Goal: Ask a question: Seek information or help from site administrators or community

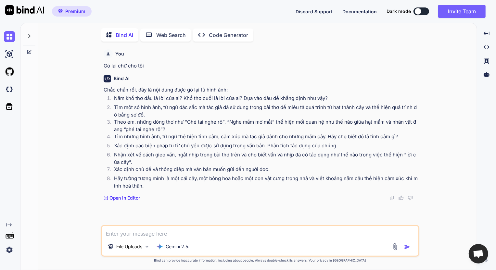
scroll to position [2, 0]
click at [157, 237] on div "File Uploads Gemini 2.5.." at bounding box center [260, 240] width 319 height 32
click at [162, 233] on textarea at bounding box center [260, 231] width 317 height 12
click at [395, 244] on img at bounding box center [395, 245] width 7 height 7
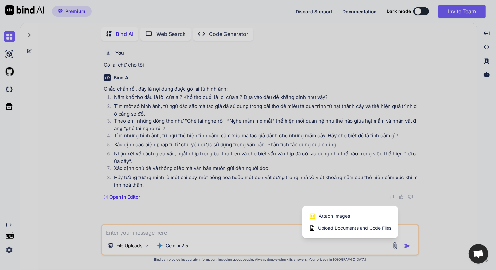
click at [350, 218] on div "Attach Images Image attachments are only supported in Claude and Gemini models." at bounding box center [350, 216] width 83 height 12
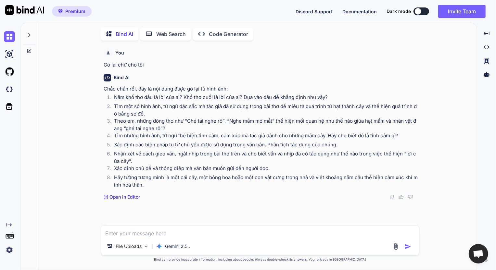
type input "C:\fakepath\screenshot.5.png"
click at [177, 205] on textarea at bounding box center [260, 205] width 318 height 12
type textarea "Gõ lại chứ"
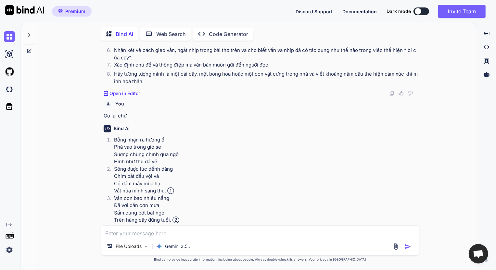
scroll to position [114, 0]
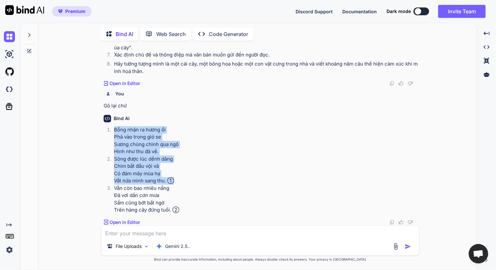
drag, startPoint x: 115, startPoint y: 129, endPoint x: 183, endPoint y: 182, distance: 86.2
click at [182, 182] on ol "Bỗng nhận ra hương ổi Phả vào trong gió se Sương chùng chình qua ngõ Hình như t…" at bounding box center [261, 170] width 315 height 88
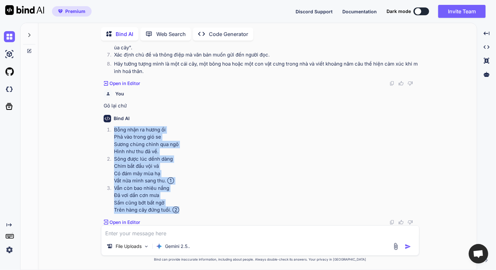
click at [180, 212] on p "Vẫn còn bao nhiêu nắng Đã vơi dần cơn mưa Sấm cũng bớt bất ngờ Trên hàng cây đứ…" at bounding box center [266, 199] width 304 height 29
copy ol "Bỗng nhận ra hương ổi Phả vào trong gió se Sương chùng chình qua ngõ Hình như t…"
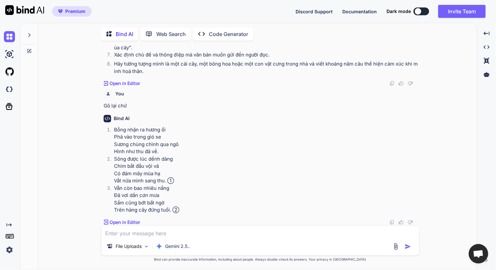
click at [179, 237] on textarea at bounding box center [260, 232] width 318 height 12
click at [394, 249] on img at bounding box center [395, 246] width 7 height 7
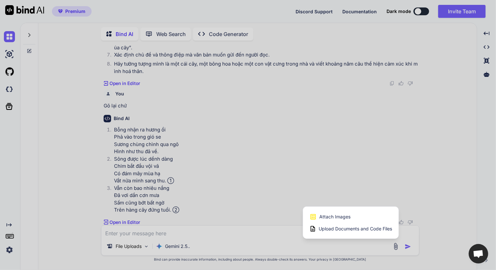
click at [352, 220] on div "Attach Images Image attachments are only supported in Claude and Gemini models." at bounding box center [351, 217] width 83 height 12
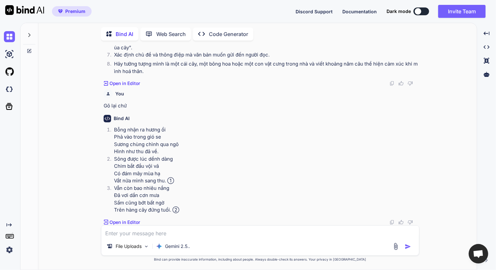
type input "C:\fakepath\screenshot.6.png"
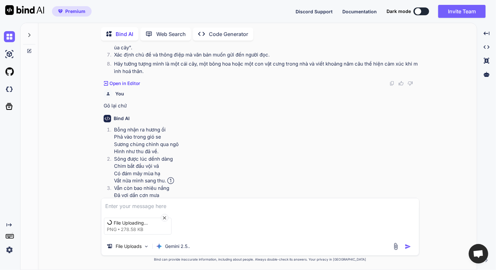
click at [164, 206] on textarea at bounding box center [260, 205] width 318 height 12
type textarea "gõ chữ"
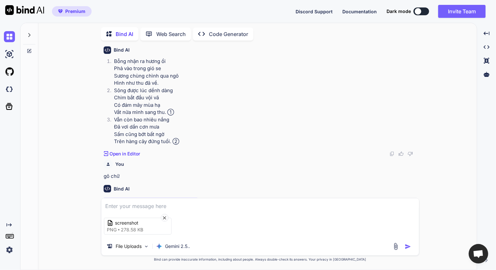
scroll to position [177, 0]
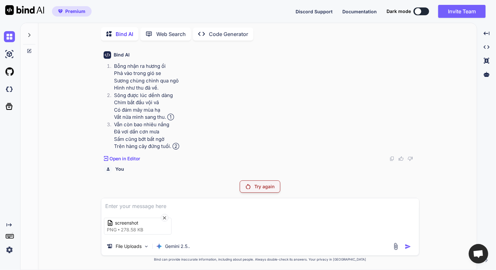
click at [133, 204] on textarea at bounding box center [260, 205] width 318 height 12
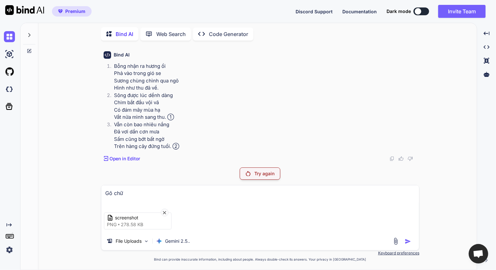
type textarea "Gõ chữ"
click at [264, 175] on p "Try again" at bounding box center [265, 174] width 20 height 7
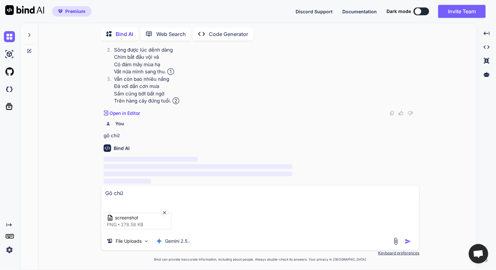
scroll to position [224, 0]
click at [409, 241] on img "button" at bounding box center [408, 242] width 7 height 7
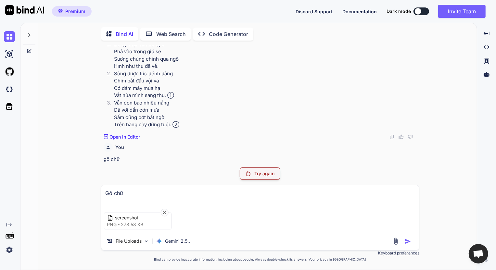
scroll to position [201, 0]
click at [165, 210] on icon at bounding box center [165, 213] width 6 height 6
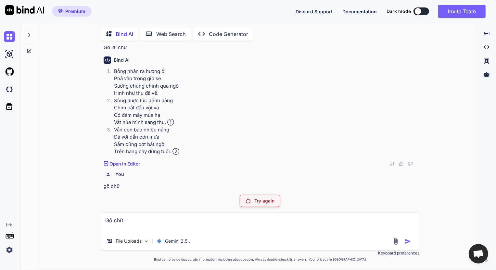
drag, startPoint x: 127, startPoint y: 221, endPoint x: 95, endPoint y: 216, distance: 33.1
click at [94, 217] on div "You Gõ lại chữ cho tôi Bind AI Chắc chắn rồi, đây là nội dung được gõ lại từ hì…" at bounding box center [261, 158] width 434 height 224
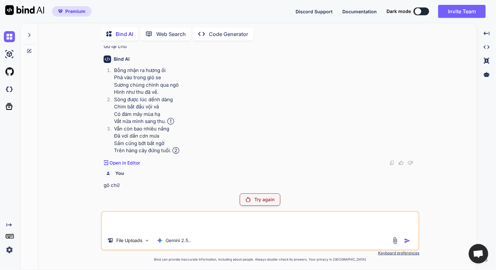
click at [395, 241] on img at bounding box center [395, 240] width 7 height 7
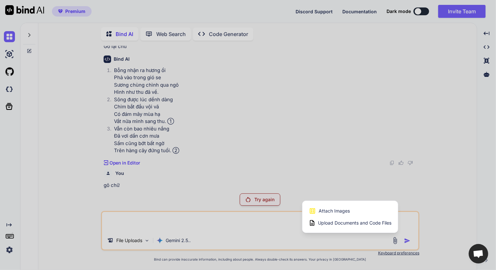
click at [350, 213] on div "Attach Images Image attachments are only supported in Claude and Gemini models." at bounding box center [350, 211] width 83 height 12
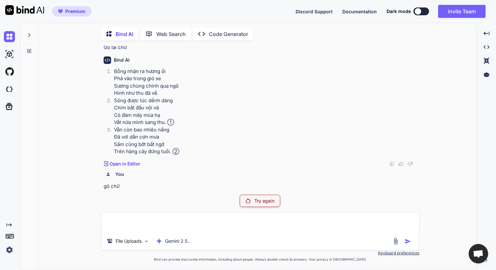
type input "C:\fakepath\screenshot.6.png"
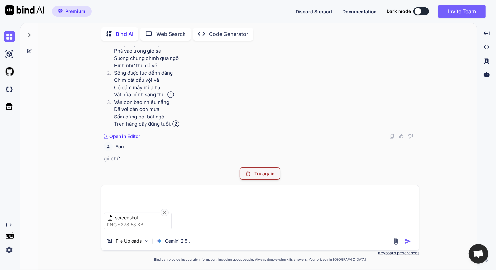
click at [154, 202] on textarea at bounding box center [260, 196] width 318 height 20
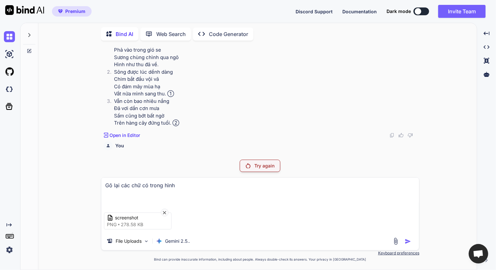
type textarea "Gõ lại các chữ có trong hình"
click at [175, 200] on textarea "Gõ lại các chữ có trong hình" at bounding box center [260, 191] width 318 height 27
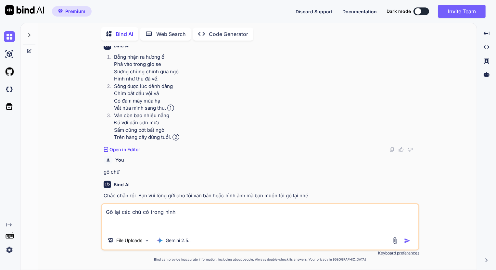
scroll to position [194, 0]
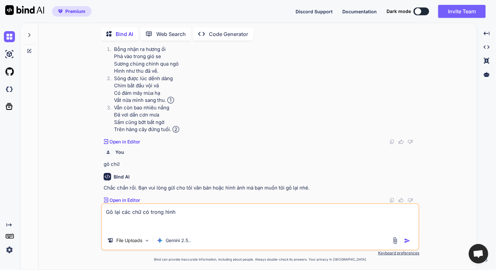
click at [393, 242] on img at bounding box center [395, 240] width 7 height 7
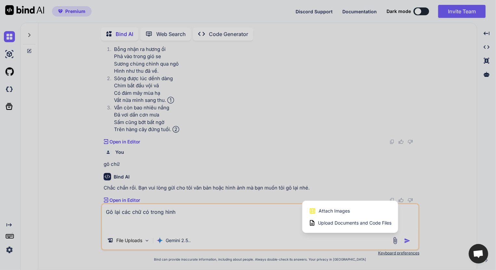
click at [354, 214] on div "Attach Images Image attachments are only supported in Claude and Gemini models." at bounding box center [350, 211] width 83 height 12
type textarea "x"
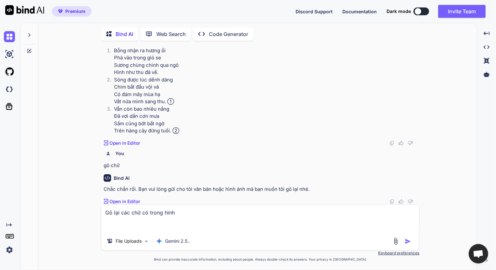
type input "C:\fakepath\screenshot.6.png"
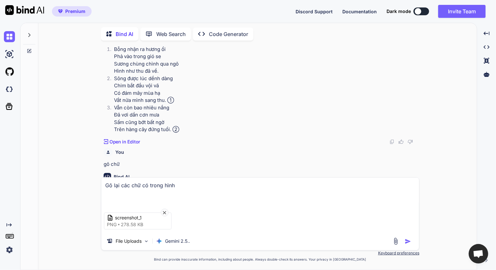
click at [408, 242] on img "button" at bounding box center [408, 242] width 7 height 7
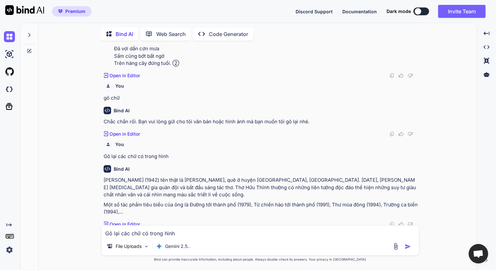
scroll to position [263, 0]
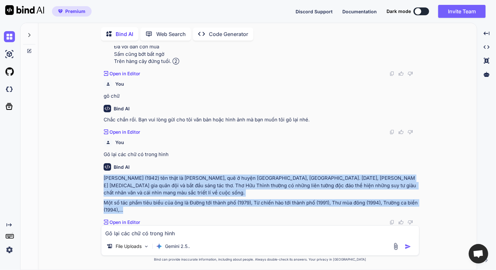
drag, startPoint x: 103, startPoint y: 178, endPoint x: 143, endPoint y: 208, distance: 49.4
click at [143, 208] on div "Hữu Thỉnh (1942) tên thật là Nguyễn Hữu Thỉnh, quê ở huyện Tam Dương, Vĩnh Phúc…" at bounding box center [261, 194] width 315 height 39
copy div "Hữu Thỉnh (1942) tên thật là Nguyễn Hữu Thỉnh, quê ở huyện Tam Dương, Vĩnh Phúc…"
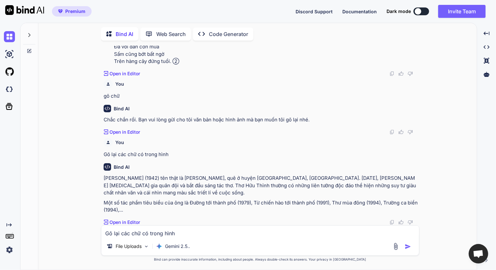
click at [163, 234] on textarea "Gõ lại các chữ có trong hình" at bounding box center [260, 232] width 318 height 12
type textarea "Gõ lại chữ"
click at [397, 246] on img at bounding box center [395, 246] width 7 height 7
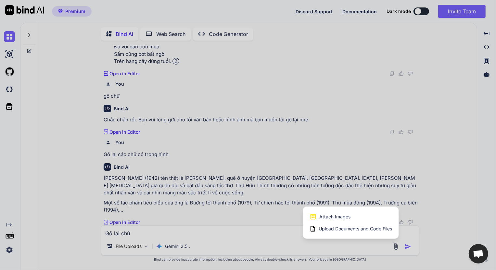
click at [352, 218] on div "Attach Images Image attachments are only supported in Claude and Gemini models." at bounding box center [351, 217] width 83 height 12
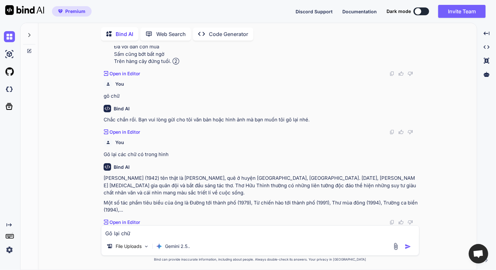
type input "C:\fakepath\screenshot.7.png"
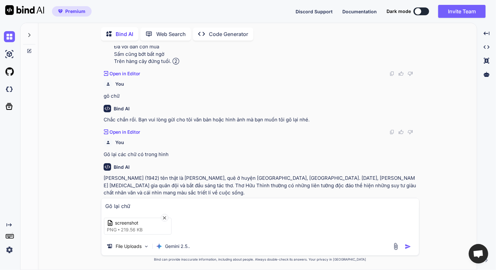
click at [408, 247] on img "button" at bounding box center [408, 247] width 7 height 7
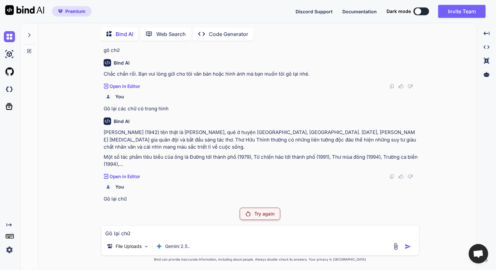
scroll to position [308, 0]
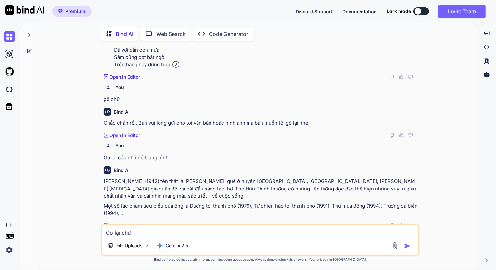
scroll to position [264, 0]
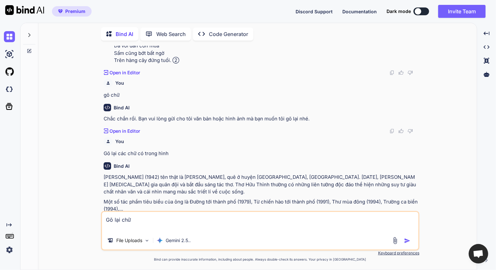
type textarea "x"
type textarea "Gõ lại chữ"
click at [398, 239] on img at bounding box center [395, 240] width 7 height 7
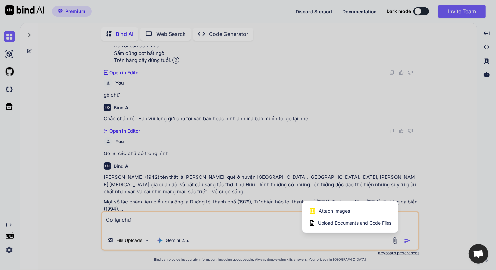
click at [357, 210] on div "Attach Images Image attachments are only supported in Claude and Gemini models." at bounding box center [350, 211] width 83 height 12
type textarea "x"
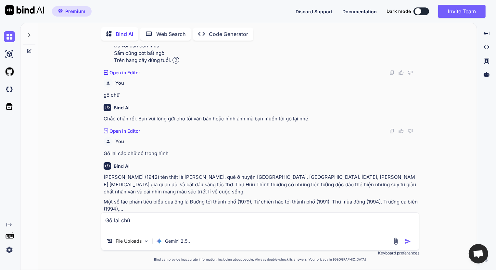
type input "C:\fakepath\screenshot.7.png"
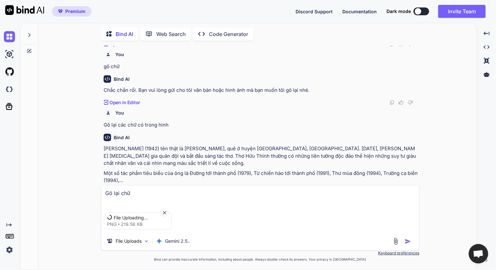
scroll to position [304, 0]
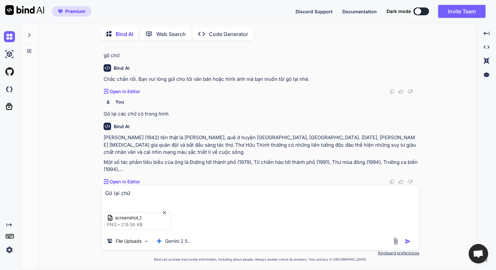
click at [406, 241] on img "button" at bounding box center [408, 242] width 7 height 7
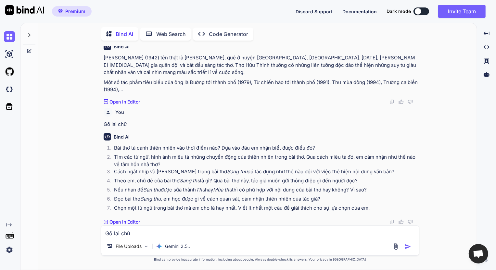
scroll to position [383, 0]
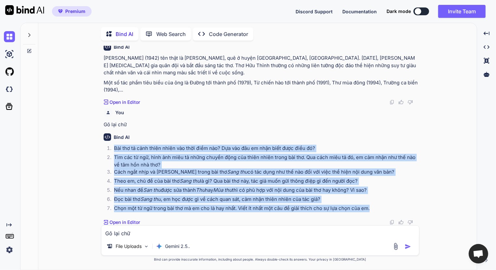
drag, startPoint x: 113, startPoint y: 149, endPoint x: 376, endPoint y: 214, distance: 270.7
click at [376, 214] on ol "Bài thơ tả cảnh thiên nhiên vào thời điểm nào? Dựa vào đâu em nhận biết được đi…" at bounding box center [261, 179] width 315 height 69
copy ol "Bài thơ tả cảnh thiên nhiên vào thời điểm nào? Dựa vào đâu em nhận biết được đi…"
click at [338, 239] on div "Gõ lại chữ File Uploads Gemini 2.5.." at bounding box center [260, 241] width 319 height 31
